Goal: Find contact information: Find contact information

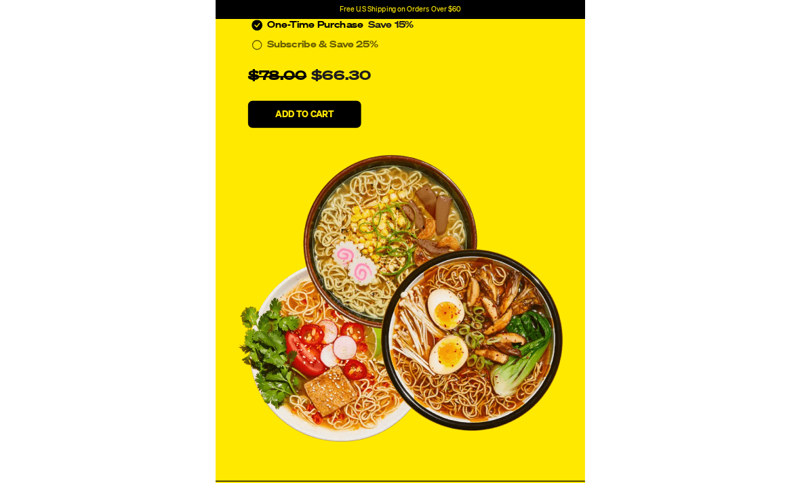
scroll to position [6219, 0]
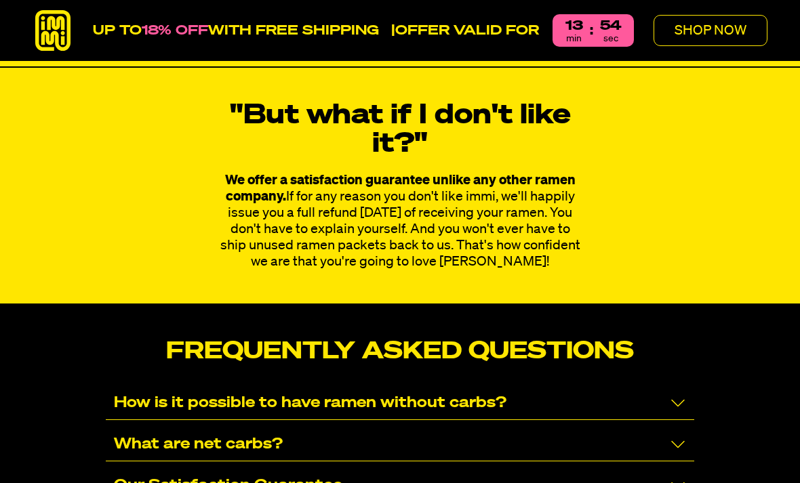
scroll to position [8190, 0]
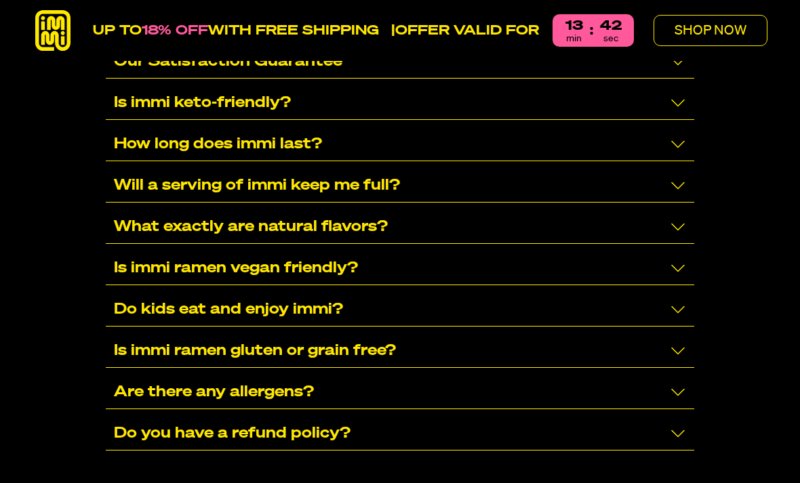
click at [317, 261] on p "Is immi ramen vegan friendly?" at bounding box center [236, 269] width 244 height 16
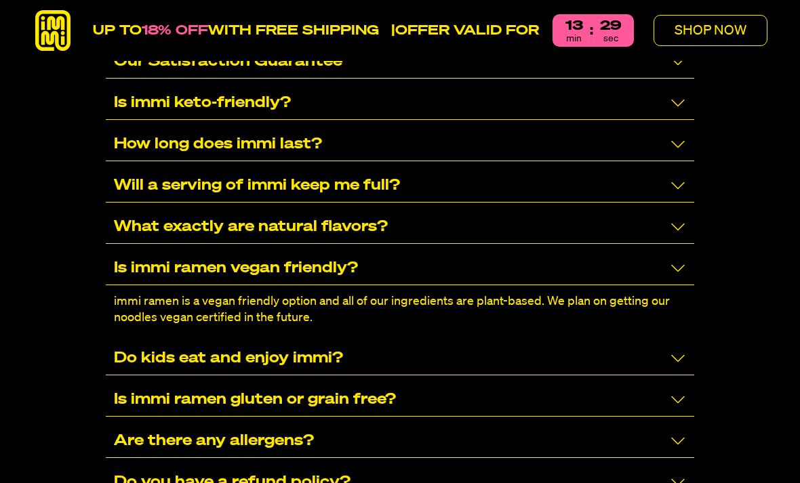
click at [213, 392] on p "Is immi ramen gluten or grain free?" at bounding box center [255, 400] width 282 height 16
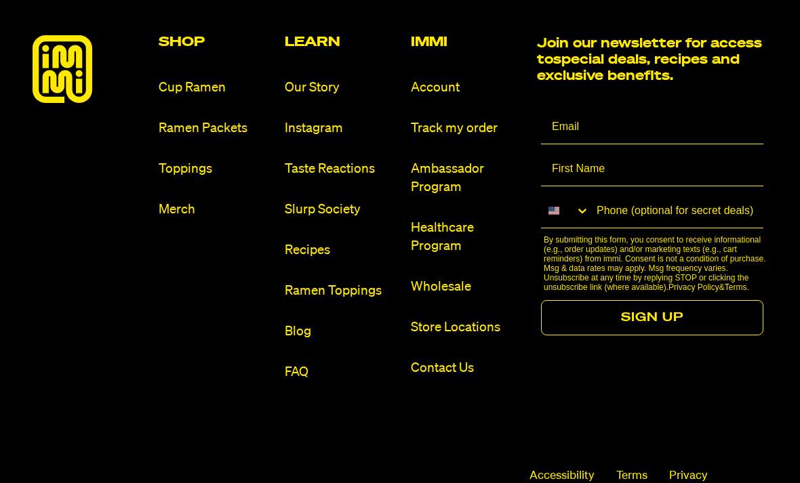
scroll to position [9564, 0]
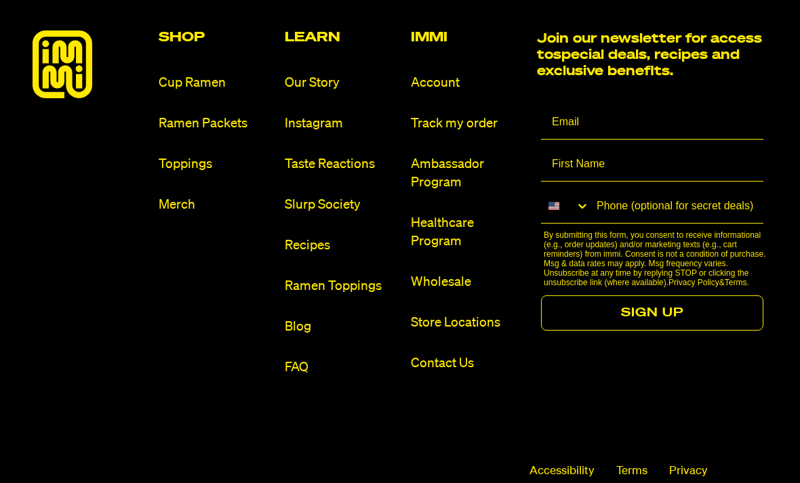
click at [445, 355] on link "Contact Us" at bounding box center [468, 364] width 115 height 18
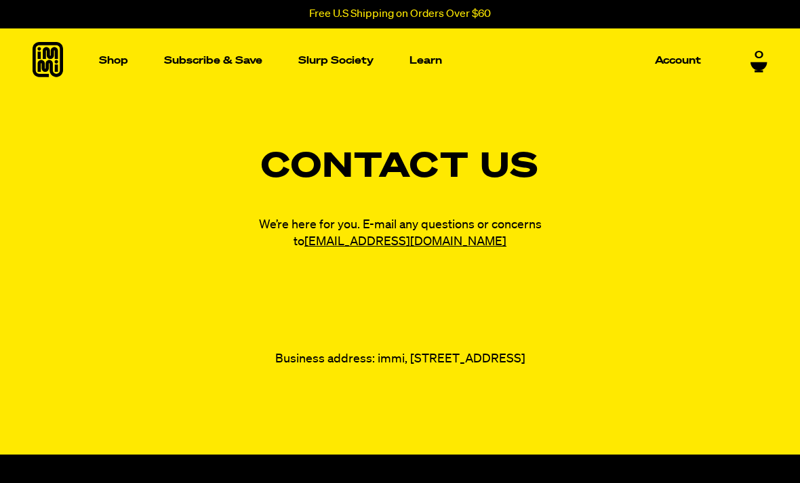
click at [415, 248] on link "[EMAIL_ADDRESS][DOMAIN_NAME]" at bounding box center [405, 242] width 202 height 12
